Goal: Communication & Community: Answer question/provide support

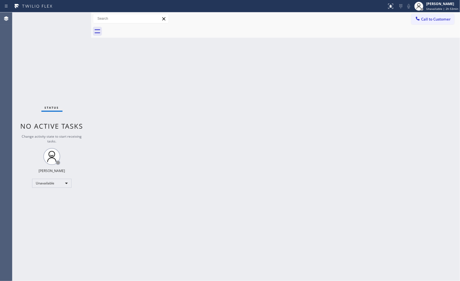
drag, startPoint x: 434, startPoint y: 23, endPoint x: 412, endPoint y: 23, distance: 21.4
click at [432, 23] on button "Call to Customer" at bounding box center [432, 19] width 43 height 11
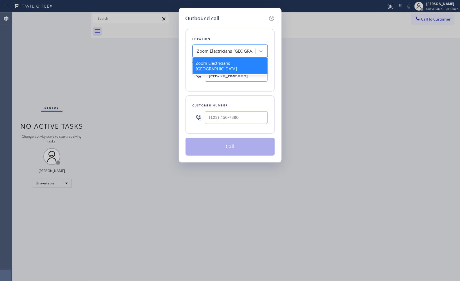
click at [239, 46] on div "Zoom Electricians San Francisco" at bounding box center [224, 51] width 61 height 10
paste input "Pacific Palisades Electricians"
type input "Pacific Palisades Electricians"
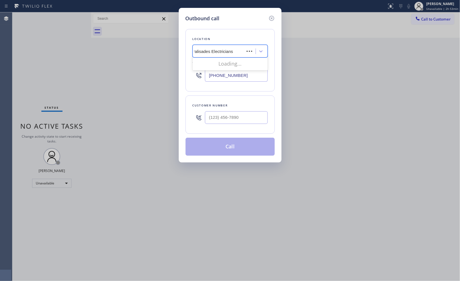
scroll to position [0, 10]
drag, startPoint x: 228, startPoint y: 65, endPoint x: 235, endPoint y: 0, distance: 65.4
click at [229, 65] on div "Pacific Palisades Electricians" at bounding box center [229, 63] width 75 height 10
type input "[PHONE_NUMBER]"
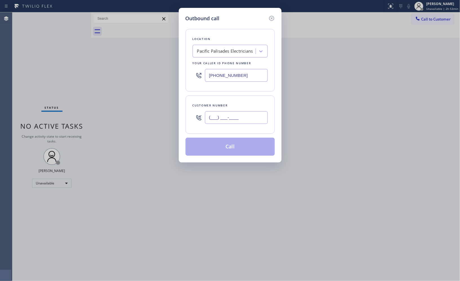
click at [245, 117] on input "(___) ___-____" at bounding box center [236, 117] width 63 height 13
paste input "626) 641-8107"
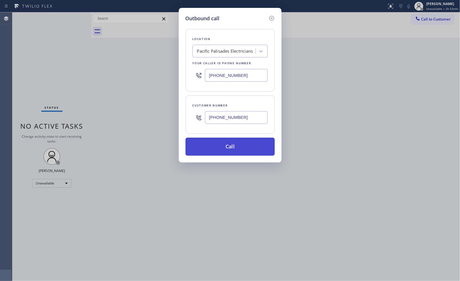
type input "(626) 641-8107"
click at [237, 152] on button "Call" at bounding box center [229, 147] width 89 height 18
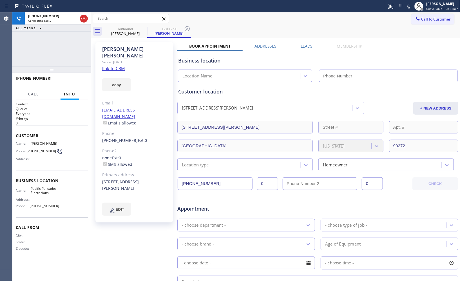
type input "[PHONE_NUMBER]"
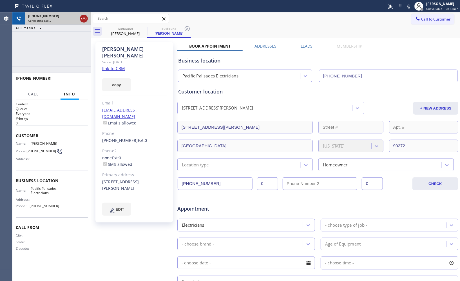
click at [87, 19] on icon at bounding box center [83, 18] width 7 height 7
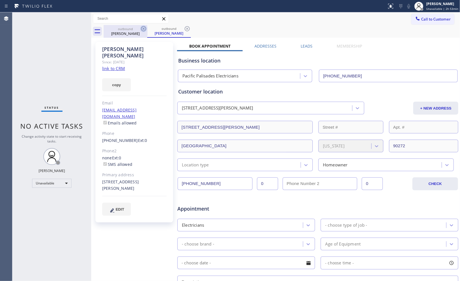
drag, startPoint x: 140, startPoint y: 26, endPoint x: 144, endPoint y: 28, distance: 4.7
click at [140, 26] on div "outbound Sylvia Mcnitt" at bounding box center [126, 31] width 44 height 13
click at [144, 28] on icon at bounding box center [143, 28] width 5 height 5
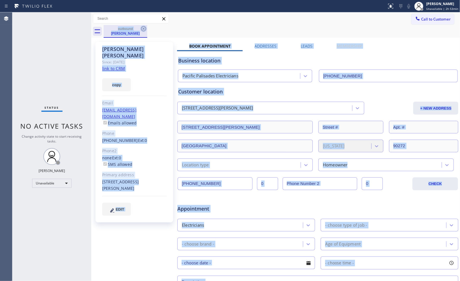
click at [144, 28] on div "outbound Sylvia Mcnitt" at bounding box center [282, 31] width 356 height 13
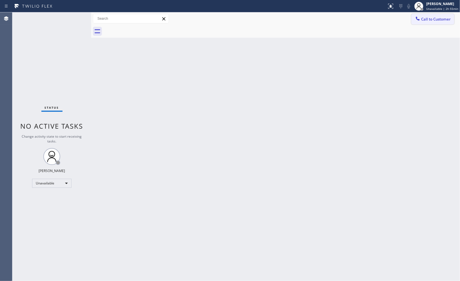
drag, startPoint x: 430, startPoint y: 24, endPoint x: 241, endPoint y: 67, distance: 193.5
click at [430, 24] on button "Call to Customer" at bounding box center [432, 19] width 43 height 11
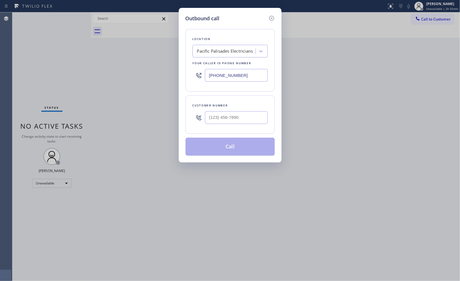
drag, startPoint x: 243, startPoint y: 79, endPoint x: 111, endPoint y: 8, distance: 150.5
click at [154, 67] on div "Outbound call Location Pacific Palisades Electricians Your caller id phone numb…" at bounding box center [230, 140] width 460 height 281
drag, startPoint x: 246, startPoint y: 118, endPoint x: 160, endPoint y: 118, distance: 86.4
click at [160, 118] on div "Outbound call Location Pacific Palisades Electricians Your caller id phone numb…" at bounding box center [230, 140] width 460 height 281
paste input "415) 828-2216"
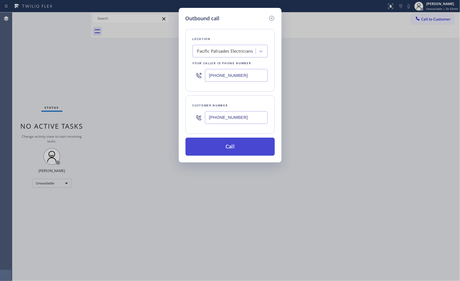
type input "[PHONE_NUMBER]"
click at [233, 145] on button "Call" at bounding box center [229, 147] width 89 height 18
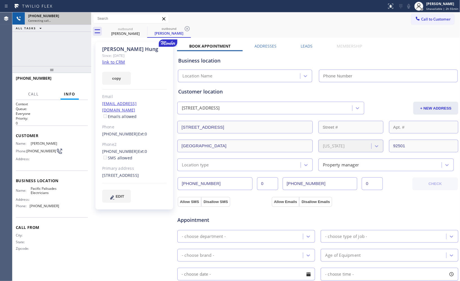
click at [66, 18] on div "+14158282216" at bounding box center [58, 16] width 60 height 5
click at [62, 14] on div "+14158282216" at bounding box center [58, 16] width 60 height 5
type input "[PHONE_NUMBER]"
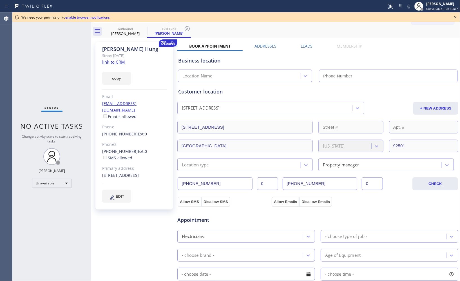
type input "[PHONE_NUMBER]"
drag, startPoint x: 192, startPoint y: 24, endPoint x: 173, endPoint y: 28, distance: 19.4
click at [189, 26] on div "Call to Customer Outbound call Location Search location Your caller id phone nu…" at bounding box center [275, 24] width 369 height 25
click at [150, 28] on div "outbound" at bounding box center [169, 28] width 42 height 4
click at [145, 28] on icon at bounding box center [143, 28] width 5 height 5
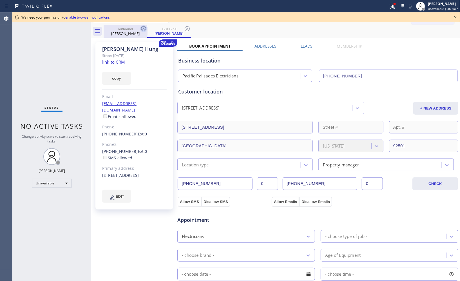
click at [142, 29] on icon at bounding box center [143, 28] width 7 height 7
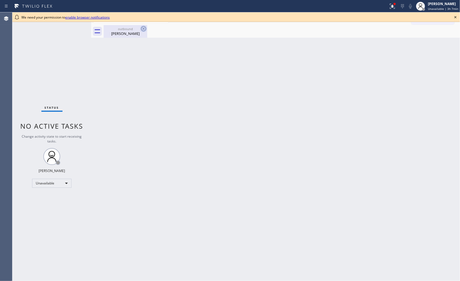
click at [143, 30] on icon at bounding box center [143, 28] width 7 height 7
click at [114, 34] on div "[PERSON_NAME]" at bounding box center [125, 33] width 42 height 5
click at [456, 16] on icon at bounding box center [455, 17] width 7 height 7
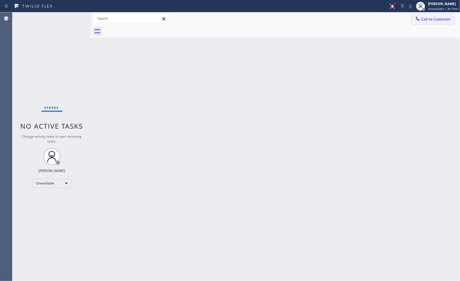
click at [437, 23] on button "Call to Customer" at bounding box center [432, 19] width 43 height 11
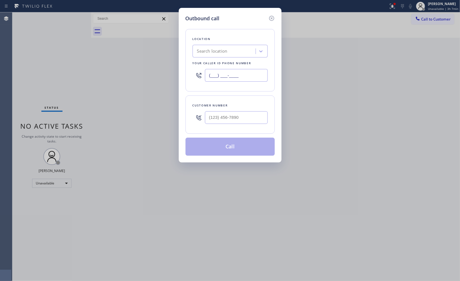
drag, startPoint x: 221, startPoint y: 75, endPoint x: 193, endPoint y: 72, distance: 27.4
click at [193, 72] on div "(___) ___-____" at bounding box center [229, 75] width 75 height 18
paste input "805) 261-2411"
type input "[PHONE_NUMBER]"
drag, startPoint x: 245, startPoint y: 114, endPoint x: 183, endPoint y: 84, distance: 69.6
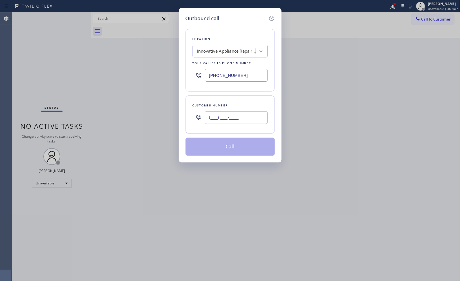
click at [196, 113] on div "(___) ___-____" at bounding box center [229, 117] width 75 height 18
paste input "661) 472-2423"
type input "[PHONE_NUMBER]"
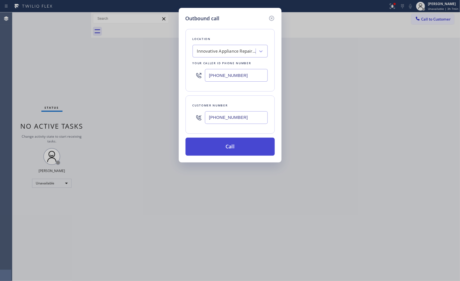
click at [237, 149] on button "Call" at bounding box center [229, 147] width 89 height 18
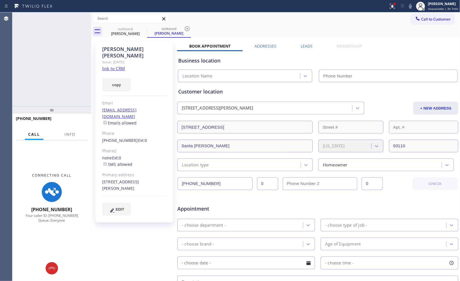
type input "[PHONE_NUMBER]"
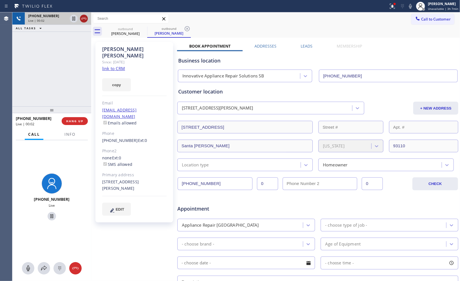
click at [84, 19] on icon at bounding box center [83, 18] width 7 height 7
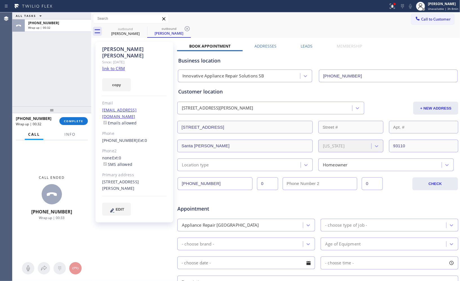
click at [451, 20] on div "Call to Customer Outbound call Location Innovative Appliance Repair Solutions S…" at bounding box center [435, 19] width 49 height 10
click at [428, 19] on span "Call to Customer" at bounding box center [436, 19] width 30 height 5
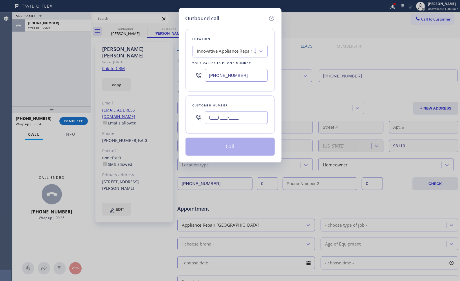
drag, startPoint x: 245, startPoint y: 116, endPoint x: 193, endPoint y: 114, distance: 52.6
click at [194, 114] on div "(___) ___-____" at bounding box center [229, 117] width 75 height 18
paste input "661) 472-2423"
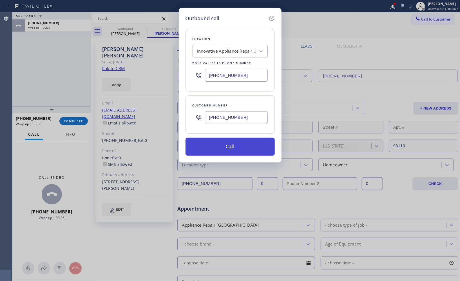
type input "[PHONE_NUMBER]"
click at [236, 146] on button "Call" at bounding box center [229, 147] width 89 height 18
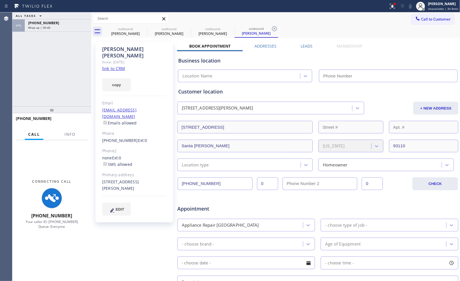
type input "[PHONE_NUMBER]"
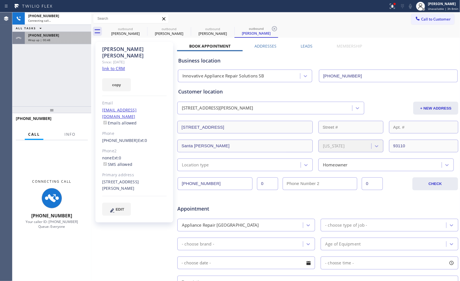
click at [75, 36] on div "[PHONE_NUMBER]" at bounding box center [58, 35] width 60 height 5
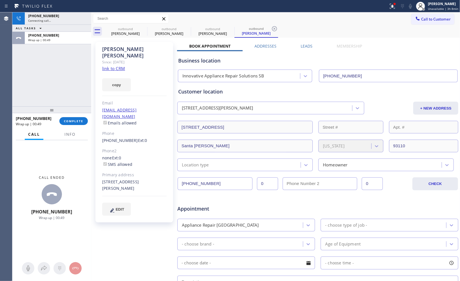
drag, startPoint x: 72, startPoint y: 120, endPoint x: 69, endPoint y: 106, distance: 14.0
click at [72, 120] on span "COMPLETE" at bounding box center [73, 121] width 19 height 4
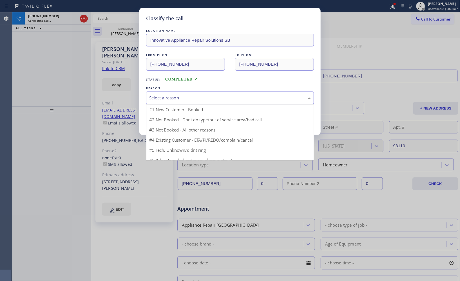
click at [192, 99] on div "Select a reason" at bounding box center [229, 98] width 161 height 6
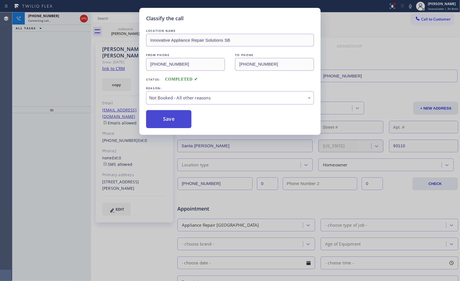
click at [181, 122] on button "Save" at bounding box center [168, 119] width 45 height 18
click at [158, 124] on button "Save" at bounding box center [168, 119] width 45 height 18
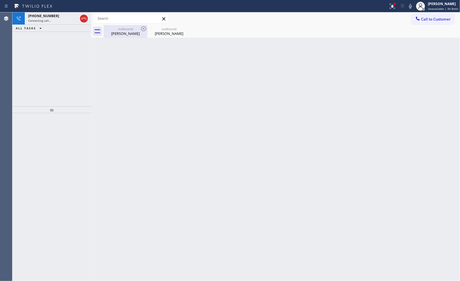
click at [133, 30] on div "outbound" at bounding box center [125, 29] width 42 height 4
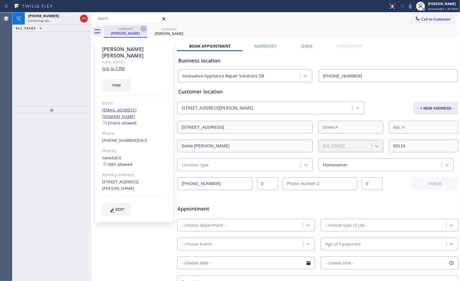
click at [144, 28] on icon at bounding box center [143, 28] width 7 height 7
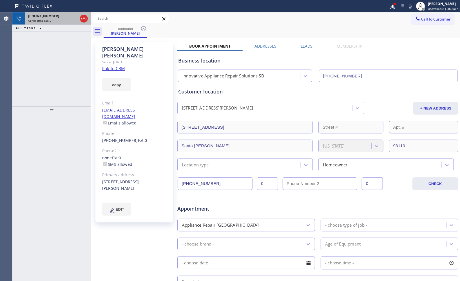
click at [45, 18] on span "[PHONE_NUMBER]" at bounding box center [43, 16] width 31 height 5
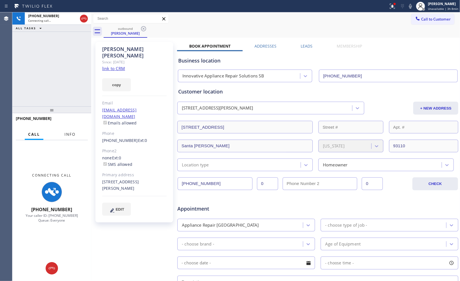
click at [68, 136] on span "Info" at bounding box center [69, 134] width 11 height 5
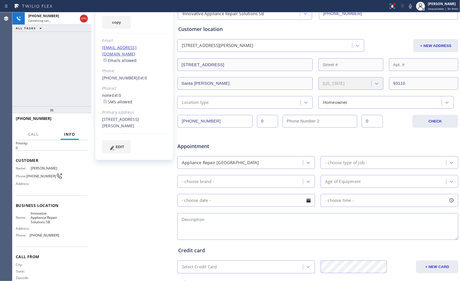
scroll to position [31, 0]
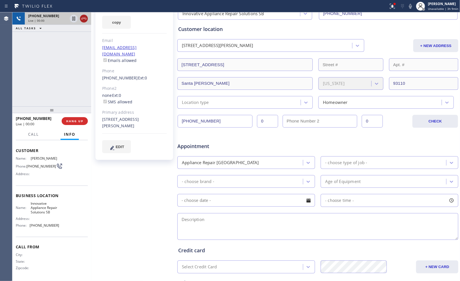
click at [82, 18] on icon at bounding box center [83, 18] width 7 height 7
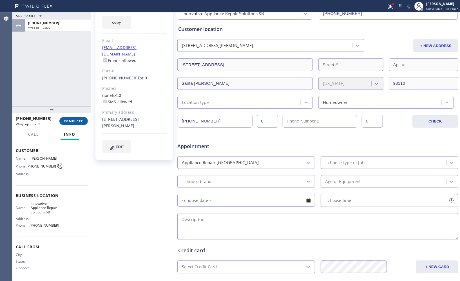
click at [73, 123] on button "COMPLETE" at bounding box center [73, 121] width 28 height 8
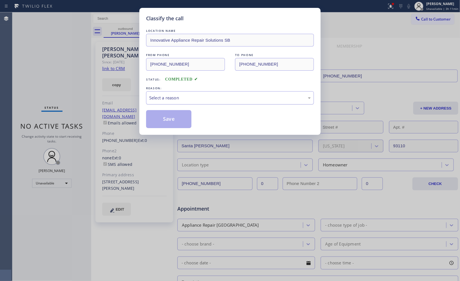
click at [241, 97] on div "Select a reason" at bounding box center [229, 98] width 161 height 6
click at [178, 118] on button "Save" at bounding box center [168, 119] width 45 height 18
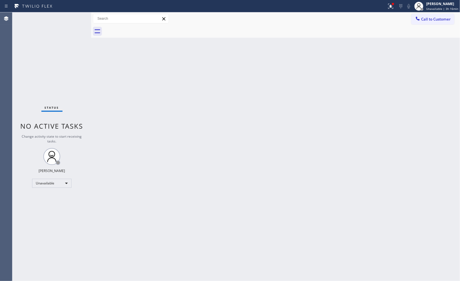
drag, startPoint x: 441, startPoint y: 20, endPoint x: 226, endPoint y: 67, distance: 220.2
click at [438, 20] on span "Call to Customer" at bounding box center [436, 19] width 30 height 5
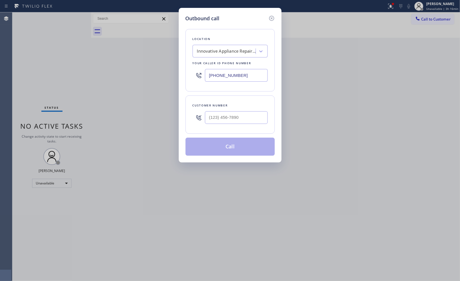
drag, startPoint x: 249, startPoint y: 73, endPoint x: 176, endPoint y: 68, distance: 73.6
click at [176, 68] on div "Outbound call Location Innovative Appliance Repair Solutions SB Your caller id …" at bounding box center [230, 140] width 460 height 281
paste input "55) 731-4952"
type input "[PHONE_NUMBER]"
drag, startPoint x: 242, startPoint y: 113, endPoint x: 192, endPoint y: 103, distance: 51.1
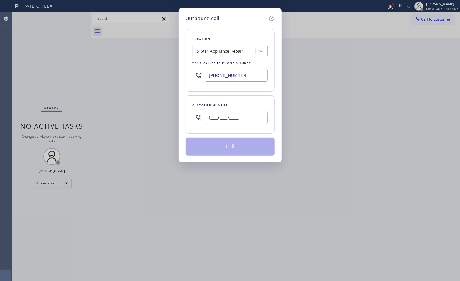
click at [197, 119] on div "(___) ___-____" at bounding box center [229, 117] width 75 height 18
paste input "310) 804-7873"
type input "[PHONE_NUMBER]"
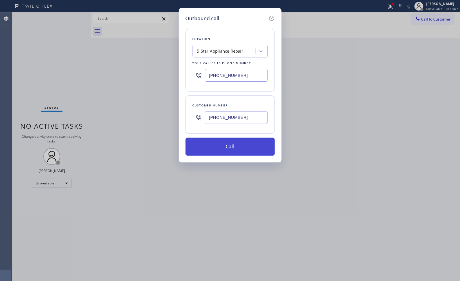
click at [239, 149] on button "Call" at bounding box center [229, 147] width 89 height 18
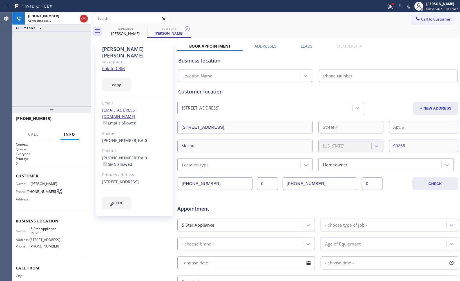
type input "[PHONE_NUMBER]"
click at [190, 28] on icon at bounding box center [187, 28] width 7 height 7
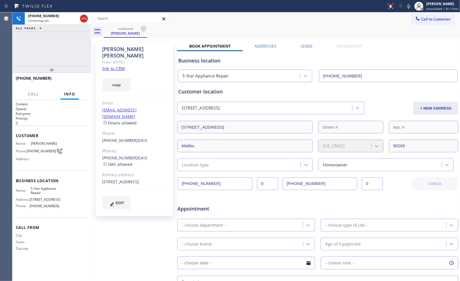
drag, startPoint x: 55, startPoint y: 112, endPoint x: 66, endPoint y: 46, distance: 67.0
click at [66, 46] on div "[PHONE_NUMBER] Connecting call… ALL TASKS ALL TASKS ACTIVE TASKS TASKS IN WRAP …" at bounding box center [51, 146] width 79 height 268
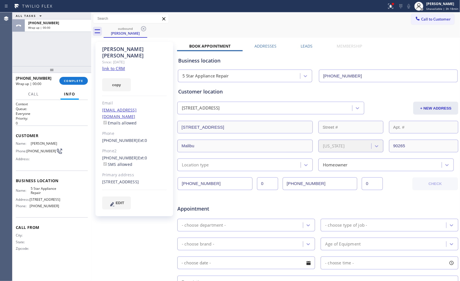
click at [75, 79] on span "COMPLETE" at bounding box center [73, 81] width 19 height 4
click at [65, 73] on div at bounding box center [51, 69] width 79 height 7
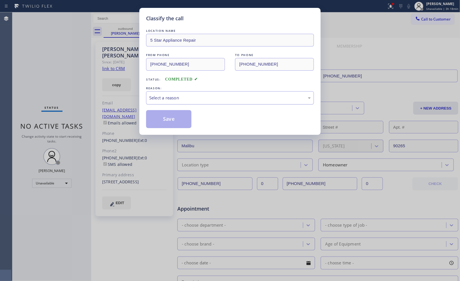
drag, startPoint x: 209, startPoint y: 98, endPoint x: 206, endPoint y: 99, distance: 2.9
click at [209, 97] on div "Select a reason" at bounding box center [229, 98] width 161 height 6
click at [172, 122] on button "Save" at bounding box center [168, 119] width 45 height 18
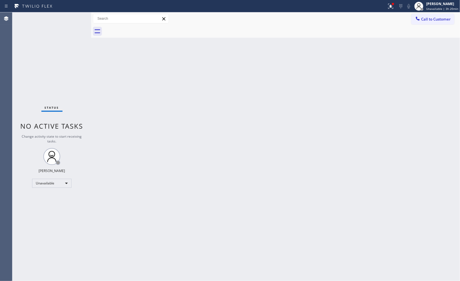
click at [385, 120] on div "Back to Dashboard Change Sender ID Customers Technicians Select a contact Outbo…" at bounding box center [275, 146] width 369 height 268
drag, startPoint x: 434, startPoint y: 18, endPoint x: 333, endPoint y: 29, distance: 101.9
click at [426, 18] on span "Call to Customer" at bounding box center [436, 19] width 30 height 5
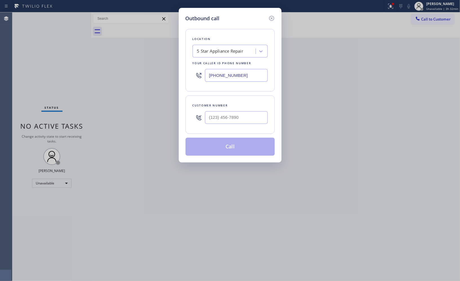
click at [245, 73] on input "[PHONE_NUMBER]" at bounding box center [236, 75] width 63 height 13
paste input "310) 804-7873"
drag, startPoint x: 249, startPoint y: 116, endPoint x: 181, endPoint y: 98, distance: 69.9
click at [184, 115] on div "Outbound call Location 5 Star Appliance Repair Your caller id phone number [PHO…" at bounding box center [230, 85] width 103 height 154
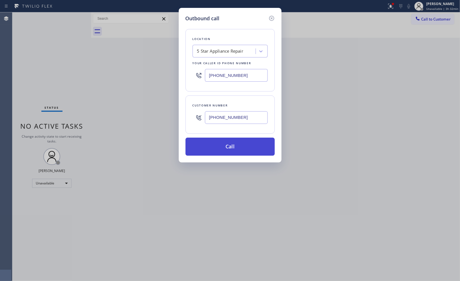
type input "[PHONE_NUMBER]"
click at [246, 148] on button "Call" at bounding box center [229, 147] width 89 height 18
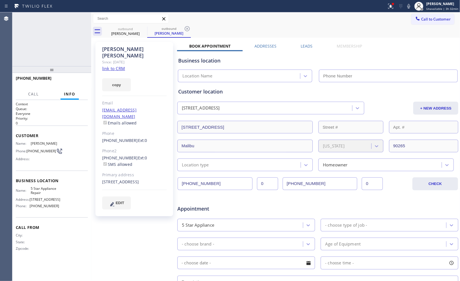
type input "[PHONE_NUMBER]"
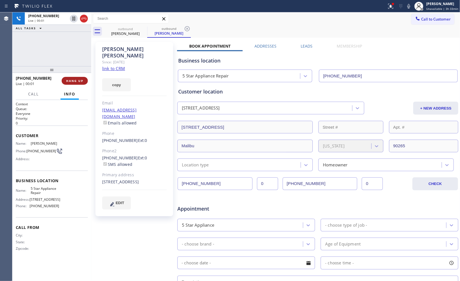
click at [76, 82] on span "HANG UP" at bounding box center [74, 81] width 17 height 4
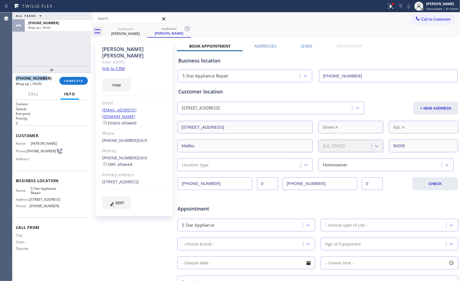
drag, startPoint x: 43, startPoint y: 80, endPoint x: 13, endPoint y: 77, distance: 30.8
click at [13, 77] on div "[PHONE_NUMBER] Wrap up | 00:00 COMPLETE" at bounding box center [51, 81] width 79 height 16
copy span "[PHONE_NUMBER]"
click at [190, 28] on icon at bounding box center [187, 28] width 7 height 7
drag, startPoint x: 23, startPoint y: 79, endPoint x: 32, endPoint y: 79, distance: 9.8
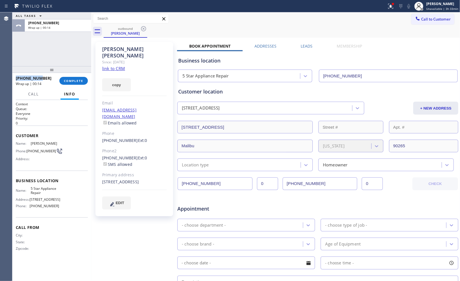
click at [16, 79] on span "[PHONE_NUMBER]" at bounding box center [34, 77] width 36 height 5
drag, startPoint x: 35, startPoint y: 76, endPoint x: 12, endPoint y: 75, distance: 23.4
click at [12, 75] on div "Agent Desktop Classify the call LOCATION NAME Innovative Appliance Repair Solut…" at bounding box center [230, 146] width 460 height 268
copy div "Classify the call LOCATION NAME FROM PHONE TO PHONE Status: COMPLETED REASON: N…"
click at [73, 82] on span "COMPLETE" at bounding box center [73, 81] width 19 height 4
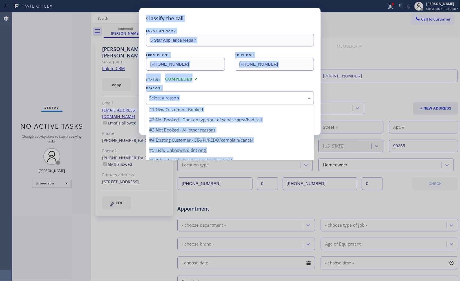
click at [225, 100] on div "Select a reason" at bounding box center [229, 98] width 161 height 6
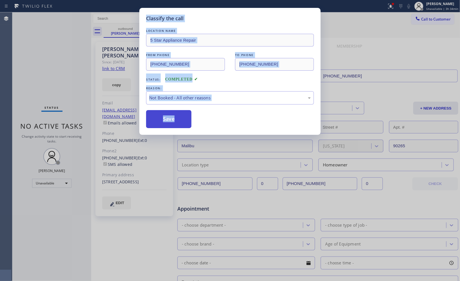
click at [173, 122] on button "Save" at bounding box center [168, 119] width 45 height 18
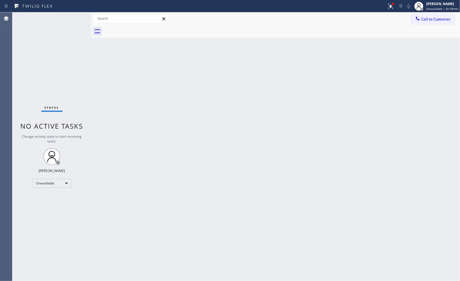
click at [453, 114] on div "Back to Dashboard Change Sender ID Customers Technicians Select a contact Outbo…" at bounding box center [275, 146] width 369 height 268
click at [437, 18] on span "Call to Customer" at bounding box center [436, 19] width 30 height 5
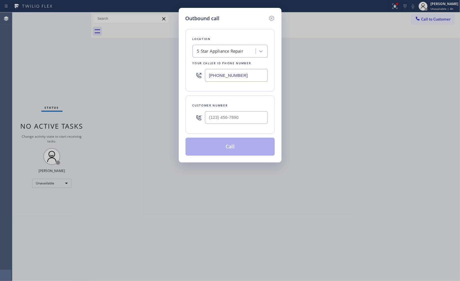
drag, startPoint x: 237, startPoint y: 81, endPoint x: 154, endPoint y: 1, distance: 116.0
click at [169, 62] on div "Outbound call Location 5 Star Appliance Repair Your caller id phone number [PHO…" at bounding box center [230, 140] width 460 height 281
paste input "560-8887"
type input "[PHONE_NUMBER]"
drag, startPoint x: 251, startPoint y: 113, endPoint x: 165, endPoint y: 105, distance: 86.8
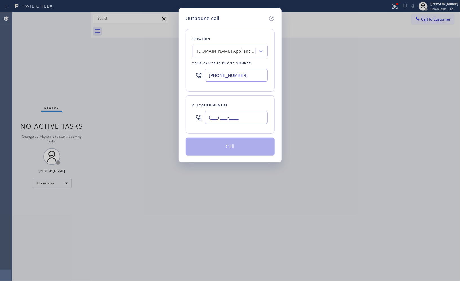
click at [166, 112] on div "Outbound call Location [DOMAIN_NAME] Appliance Repair CB EM Your caller id phon…" at bounding box center [230, 140] width 460 height 281
paste input "661) 478-9171"
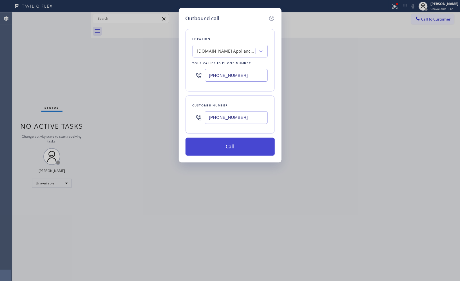
type input "[PHONE_NUMBER]"
click at [239, 141] on button "Call" at bounding box center [229, 147] width 89 height 18
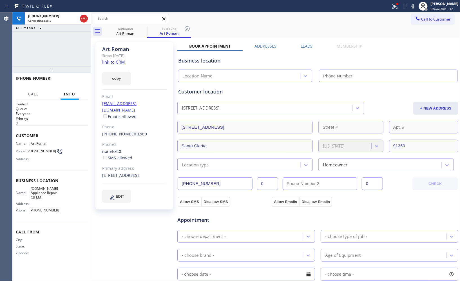
type input "[PHONE_NUMBER]"
click at [187, 29] on icon at bounding box center [187, 28] width 5 height 5
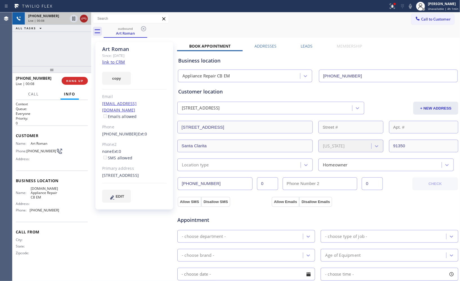
click at [82, 19] on icon at bounding box center [83, 19] width 5 height 2
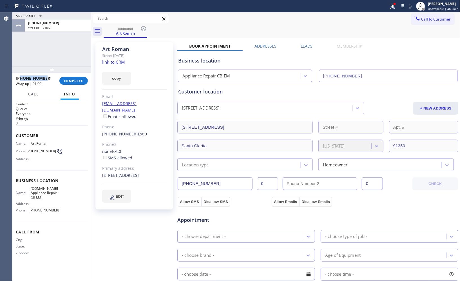
drag, startPoint x: 47, startPoint y: 77, endPoint x: 21, endPoint y: 77, distance: 26.7
click at [21, 77] on div "[PHONE_NUMBER]" at bounding box center [36, 77] width 40 height 5
copy span "6614789171"
click at [74, 82] on span "COMPLETE" at bounding box center [73, 81] width 19 height 4
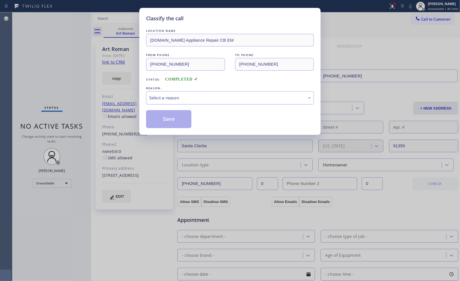
click at [248, 97] on div "Select a reason" at bounding box center [229, 98] width 161 height 6
click at [172, 118] on button "Save" at bounding box center [168, 119] width 45 height 18
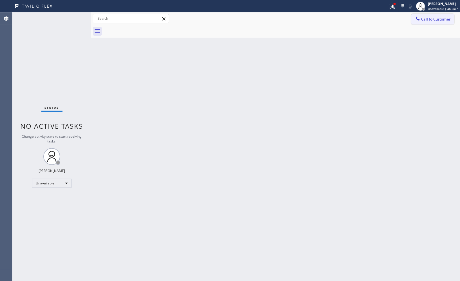
click at [433, 21] on span "Call to Customer" at bounding box center [436, 19] width 30 height 5
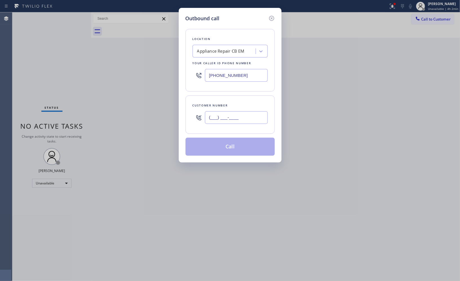
drag, startPoint x: 250, startPoint y: 114, endPoint x: 192, endPoint y: 120, distance: 57.7
click at [193, 120] on div "(___) ___-____" at bounding box center [229, 117] width 75 height 18
paste input "661) 478-9171"
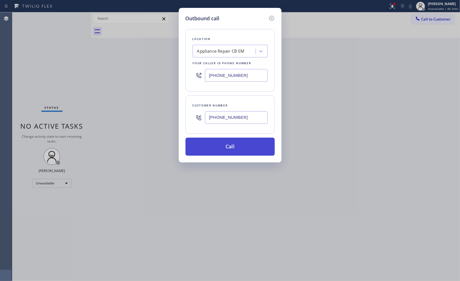
type input "[PHONE_NUMBER]"
click at [246, 147] on button "Call" at bounding box center [229, 147] width 89 height 18
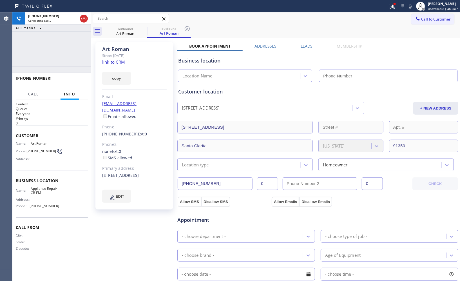
type input "[PHONE_NUMBER]"
click at [187, 27] on icon at bounding box center [187, 28] width 7 height 7
drag, startPoint x: 44, startPoint y: 78, endPoint x: 15, endPoint y: 78, distance: 28.4
click at [16, 78] on div "[PHONE_NUMBER]" at bounding box center [50, 77] width 68 height 5
copy span "[PHONE_NUMBER]"
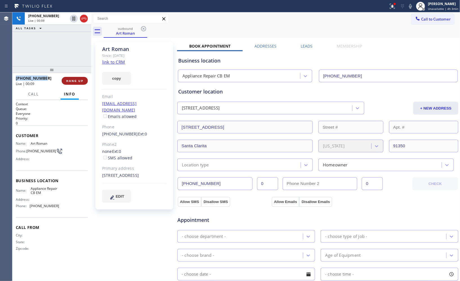
click at [73, 81] on span "HANG UP" at bounding box center [74, 81] width 17 height 4
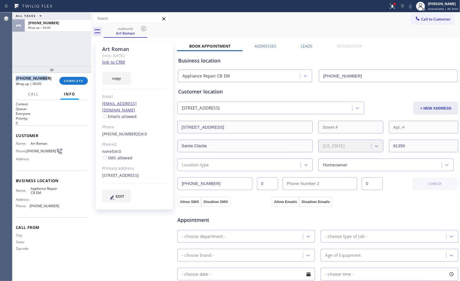
copy span "[PHONE_NUMBER]"
click at [68, 77] on button "COMPLETE" at bounding box center [73, 81] width 28 height 8
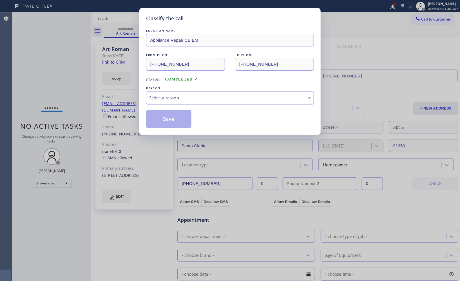
drag, startPoint x: 210, startPoint y: 102, endPoint x: 207, endPoint y: 104, distance: 3.4
click at [210, 102] on div "Select a reason" at bounding box center [230, 97] width 168 height 13
click at [179, 120] on button "Save" at bounding box center [168, 119] width 45 height 18
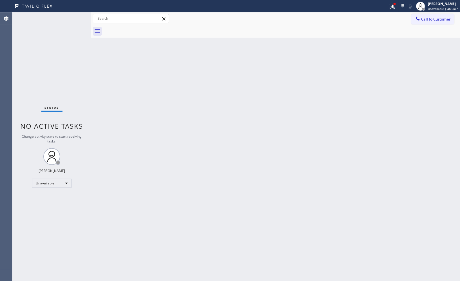
drag, startPoint x: 429, startPoint y: 21, endPoint x: 241, endPoint y: 80, distance: 196.7
click at [421, 22] on button "Call to Customer" at bounding box center [432, 19] width 43 height 11
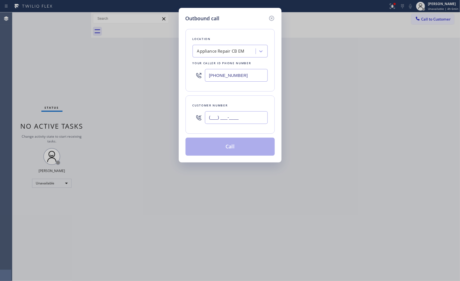
drag, startPoint x: 246, startPoint y: 117, endPoint x: 185, endPoint y: 114, distance: 61.1
click at [187, 115] on div "Customer number (___) ___-____" at bounding box center [229, 114] width 89 height 38
paste input "661) 478-9171"
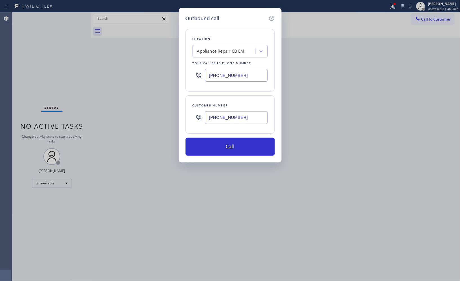
type input "[PHONE_NUMBER]"
click at [232, 53] on div "Appliance Repair CB EM" at bounding box center [221, 51] width 48 height 6
click at [209, 51] on input "5 star repair santa" at bounding box center [214, 51] width 35 height 5
type input "5 star appliance repair santa"
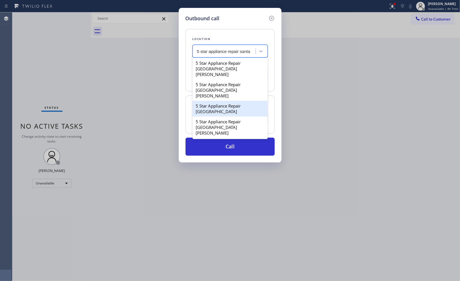
click at [226, 101] on div "5 Star Appliance Repair [GEOGRAPHIC_DATA]" at bounding box center [229, 109] width 75 height 16
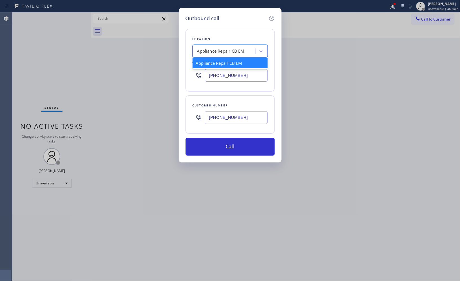
click at [221, 50] on div "Appliance Repair CB EM" at bounding box center [221, 51] width 48 height 6
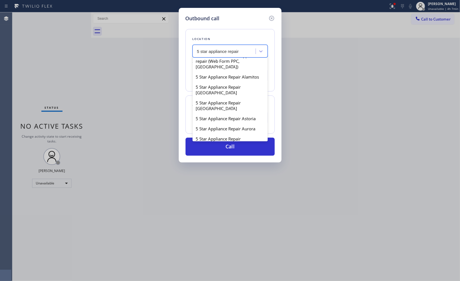
scroll to position [219, 0]
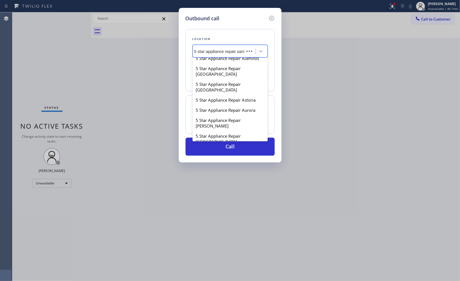
type input "5 star appliance repair santa"
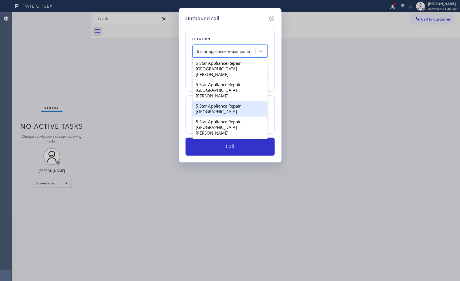
click at [209, 101] on div "5 Star Appliance Repair [GEOGRAPHIC_DATA]" at bounding box center [229, 109] width 75 height 16
type input "[PHONE_NUMBER]"
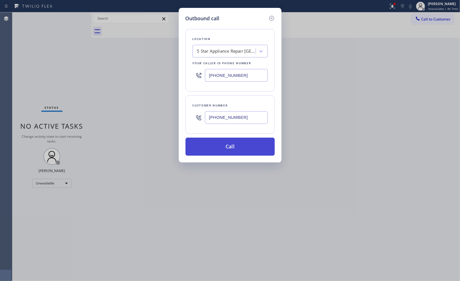
click at [249, 148] on button "Call" at bounding box center [229, 147] width 89 height 18
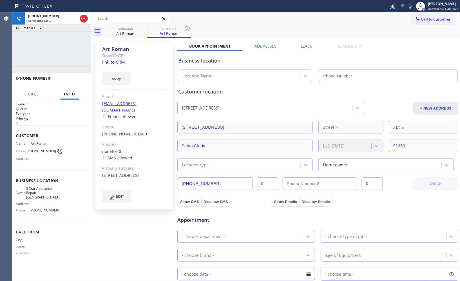
type input "[PHONE_NUMBER]"
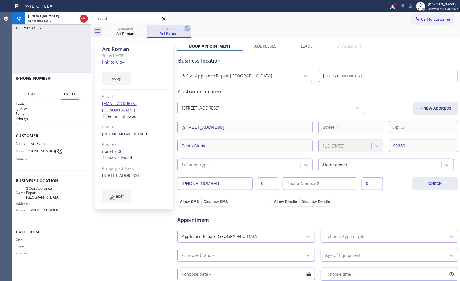
click at [189, 27] on icon at bounding box center [187, 28] width 5 height 5
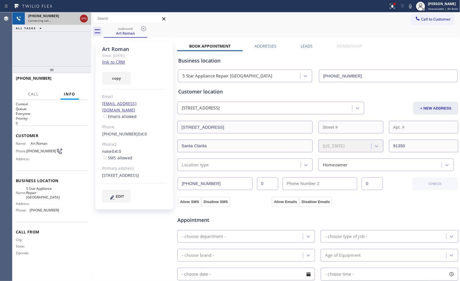
click at [85, 16] on icon at bounding box center [83, 18] width 7 height 7
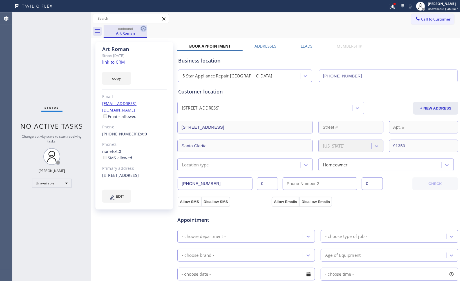
click at [142, 29] on icon at bounding box center [143, 28] width 7 height 7
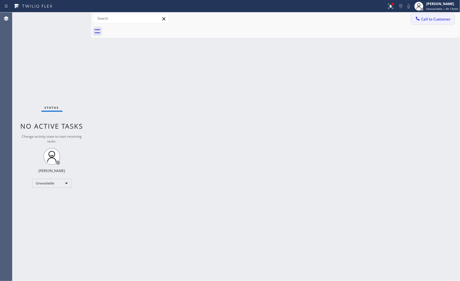
click at [432, 23] on button "Call to Customer" at bounding box center [432, 19] width 43 height 11
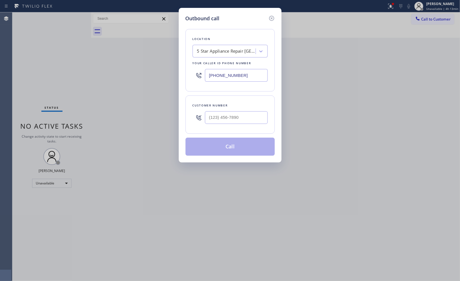
drag, startPoint x: 232, startPoint y: 74, endPoint x: 189, endPoint y: 65, distance: 43.4
click at [193, 66] on div "[PHONE_NUMBER]" at bounding box center [229, 75] width 75 height 18
paste input "760) 249-7210"
type input "[PHONE_NUMBER]"
click at [273, 37] on div "Location Palm Spring Heating and Air Your caller id phone number [PHONE_NUMBER]" at bounding box center [229, 60] width 89 height 62
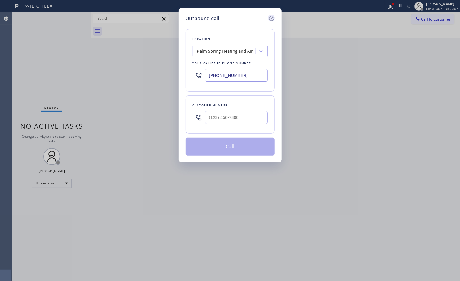
click at [269, 17] on icon at bounding box center [271, 18] width 7 height 7
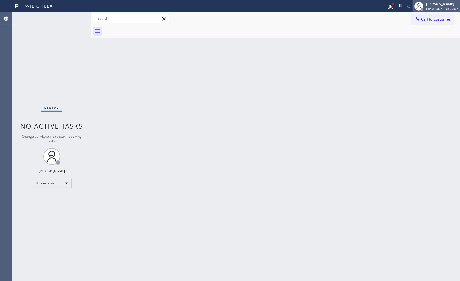
click at [442, 7] on span "Unavailable | 4h 29min" at bounding box center [442, 9] width 32 height 4
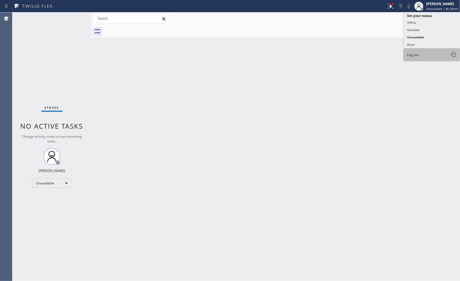
click at [417, 55] on span "Log out" at bounding box center [413, 54] width 12 height 5
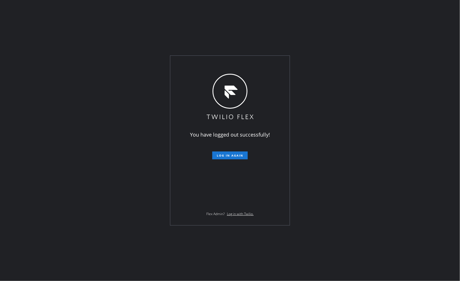
click at [323, 27] on div "You have logged out successfully! Log in again Flex Admin? Log in with Twilio." at bounding box center [230, 140] width 460 height 281
click at [222, 156] on span "Log in again" at bounding box center [230, 155] width 26 height 4
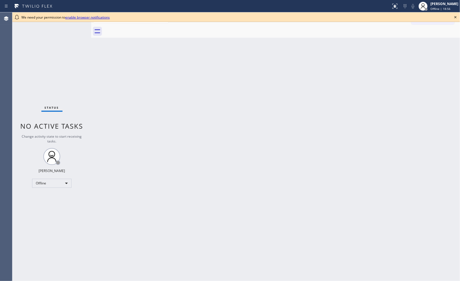
click at [414, 15] on icon at bounding box center [455, 17] width 7 height 7
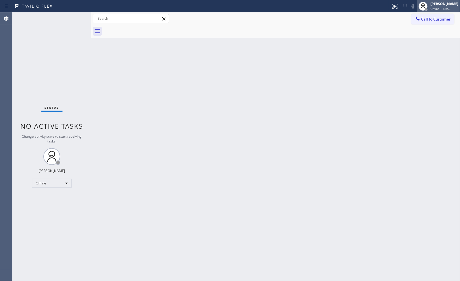
click at [414, 7] on span "Offline | 18:56" at bounding box center [440, 9] width 20 height 4
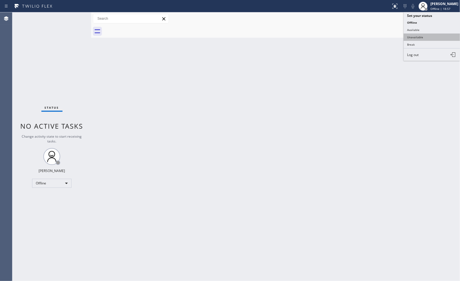
click at [414, 37] on button "Unavailable" at bounding box center [431, 36] width 56 height 7
click at [414, 21] on span "Call to Customer" at bounding box center [436, 19] width 30 height 5
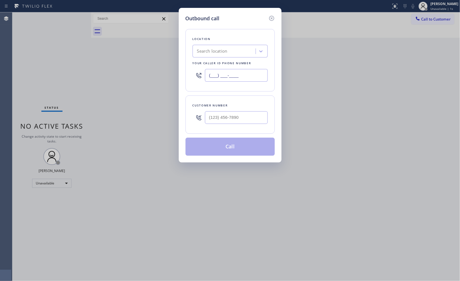
drag, startPoint x: 251, startPoint y: 75, endPoint x: 158, endPoint y: 62, distance: 93.7
click at [167, 73] on div "Outbound call Location Search location Your caller id phone number (___) ___-__…" at bounding box center [230, 140] width 460 height 281
paste input "818) 532-5473"
type input "(818) 532-5473"
drag, startPoint x: 251, startPoint y: 127, endPoint x: 211, endPoint y: 116, distance: 41.2
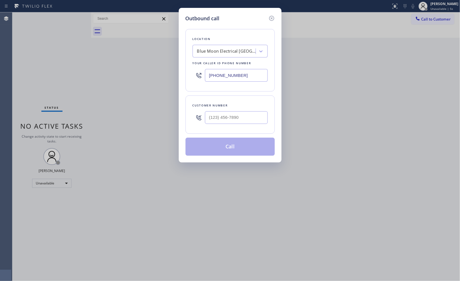
click at [181, 119] on div "Outbound call Location Blue Moon Electrical North Hollywood Your caller id phon…" at bounding box center [230, 85] width 103 height 154
click at [246, 116] on input "(___) ___-____" at bounding box center [236, 117] width 63 height 13
drag, startPoint x: 246, startPoint y: 116, endPoint x: 185, endPoint y: 113, distance: 61.4
click at [185, 113] on div "Customer number (___) ___-____" at bounding box center [229, 114] width 89 height 38
paste input "617) 372-2669"
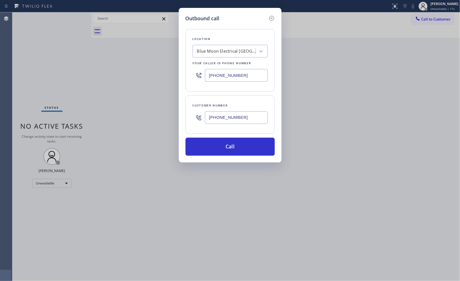
type input "(617) 372-2669"
click at [270, 17] on icon at bounding box center [271, 18] width 7 height 7
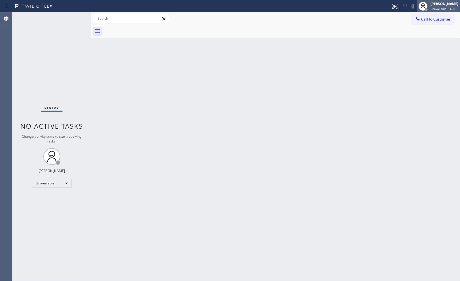
click at [414, 10] on span "Unavailable | 46s" at bounding box center [442, 9] width 24 height 4
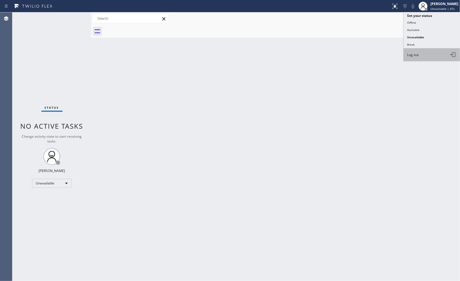
click at [414, 54] on span "Log out" at bounding box center [413, 54] width 12 height 5
